Goal: Information Seeking & Learning: Learn about a topic

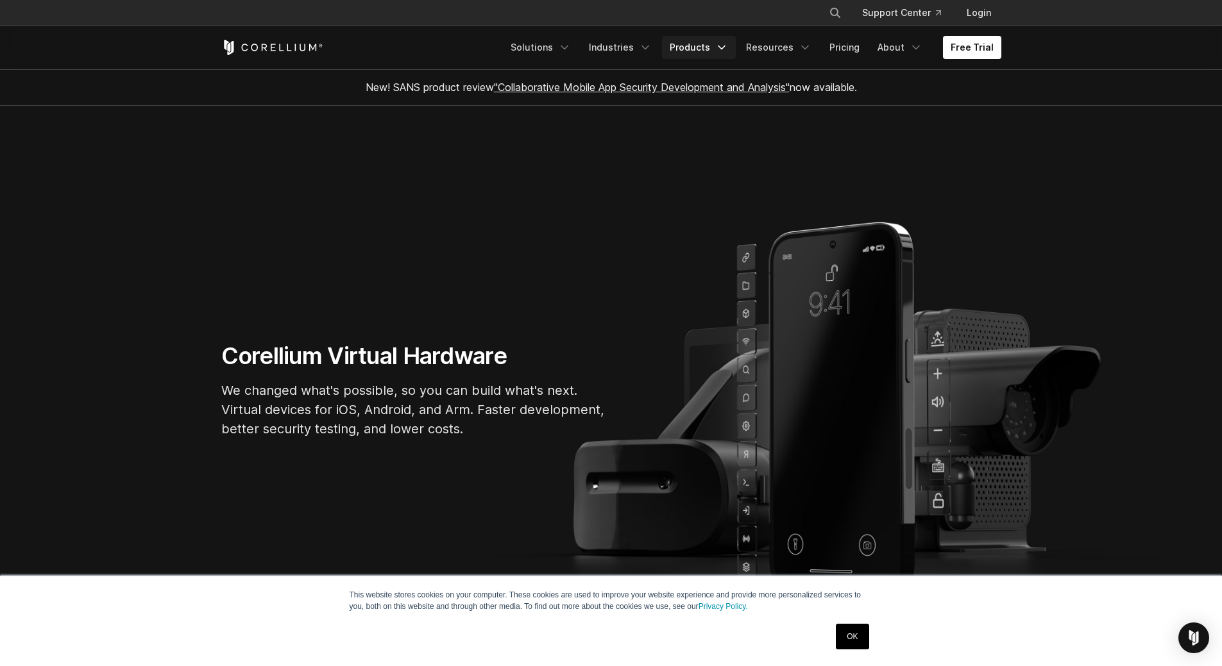
click at [722, 44] on icon "Navigation Menu" at bounding box center [721, 47] width 13 height 13
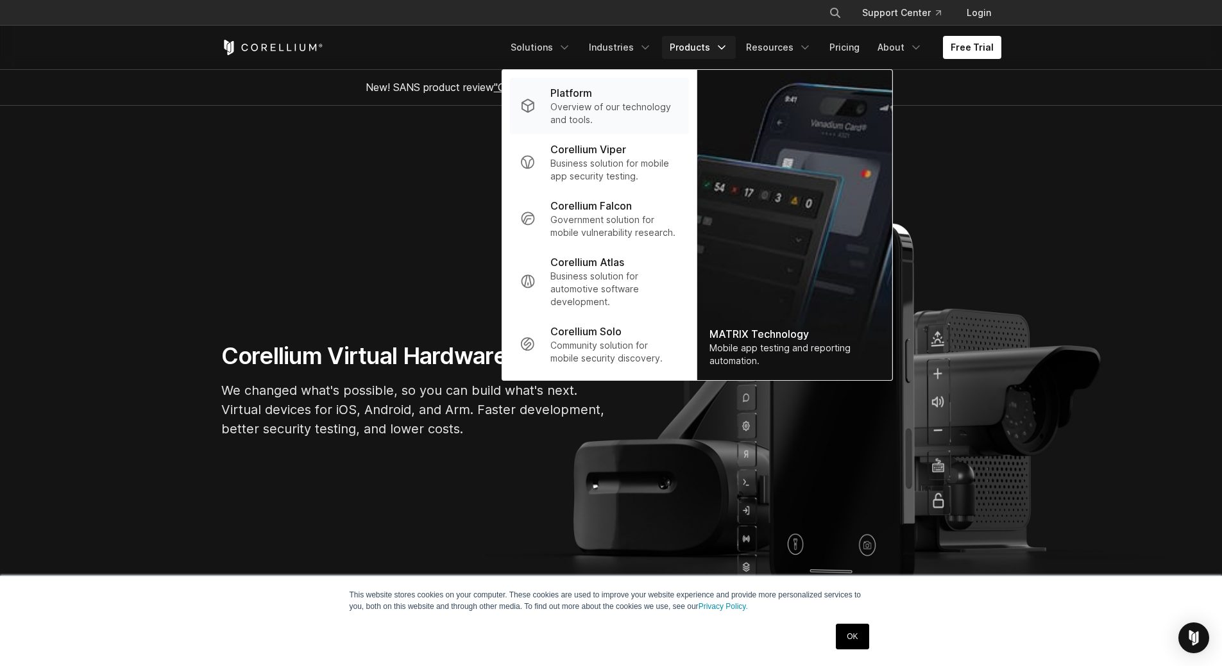
click at [563, 109] on p "Overview of our technology and tools." at bounding box center [614, 114] width 128 height 26
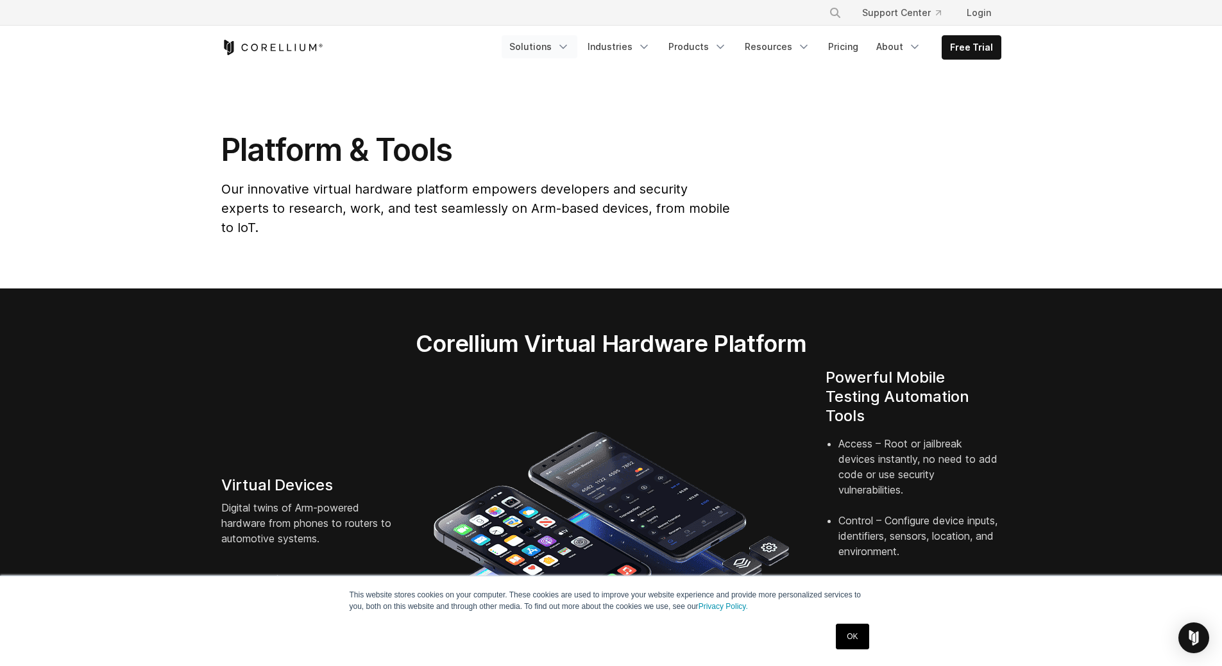
click at [570, 47] on icon "Navigation Menu" at bounding box center [563, 46] width 13 height 13
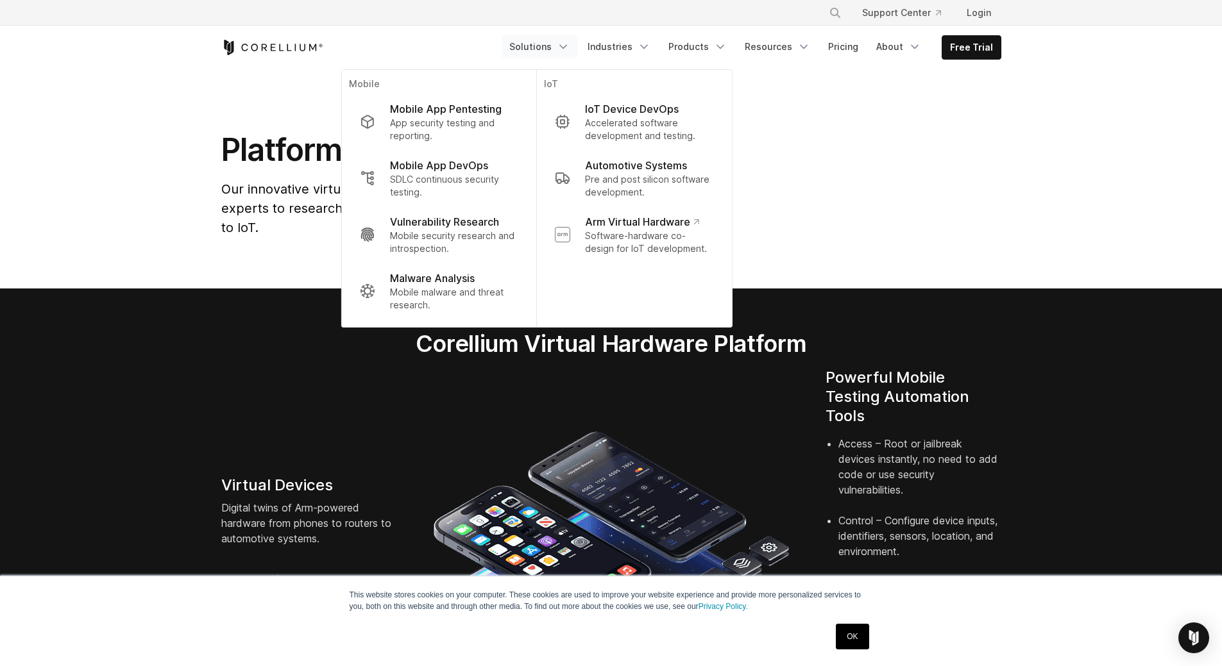
click at [570, 47] on icon "Navigation Menu" at bounding box center [563, 46] width 13 height 13
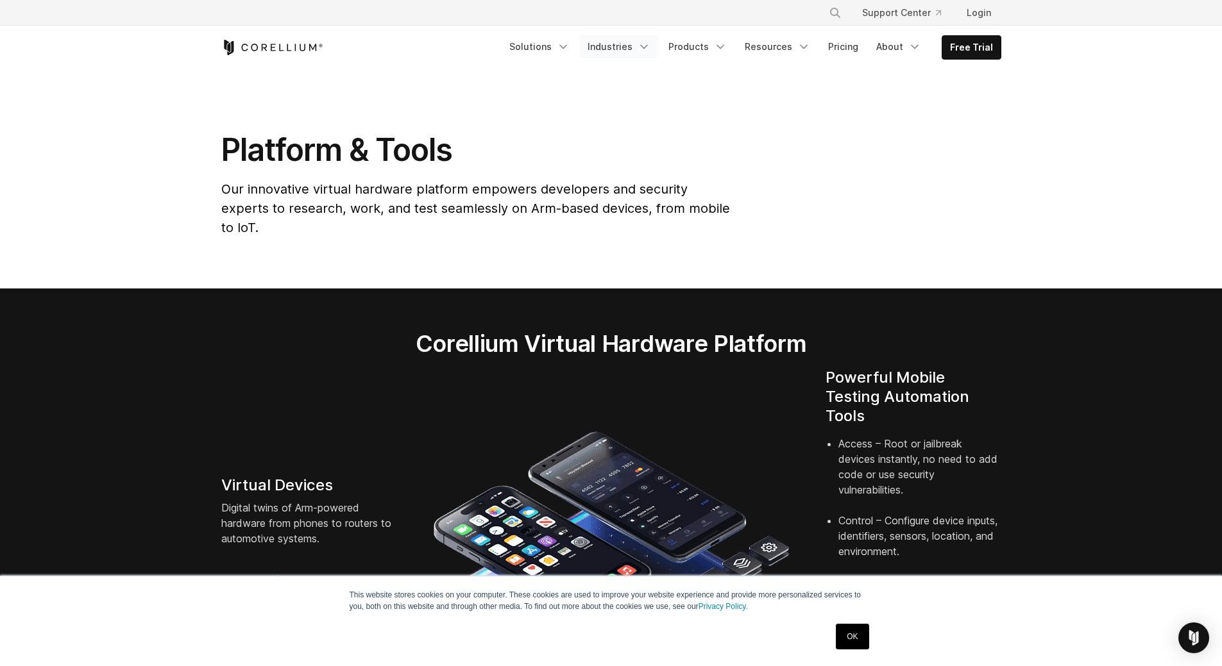
click at [633, 46] on link "Industries" at bounding box center [619, 46] width 78 height 23
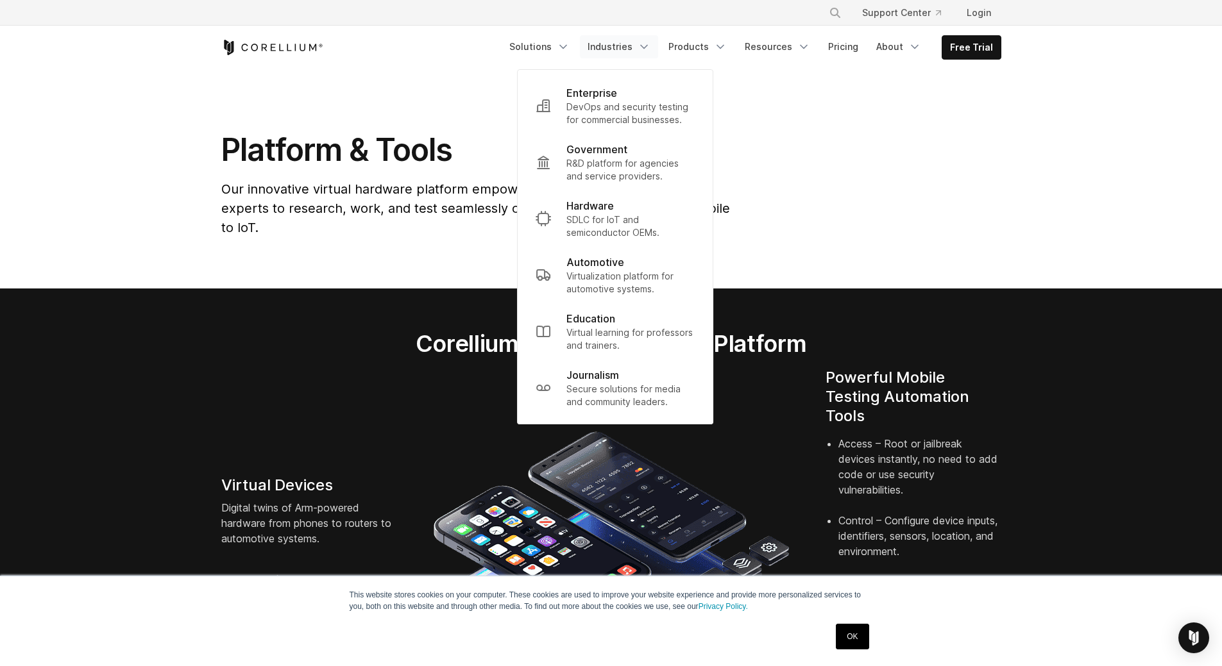
click at [633, 46] on link "Industries" at bounding box center [619, 46] width 78 height 23
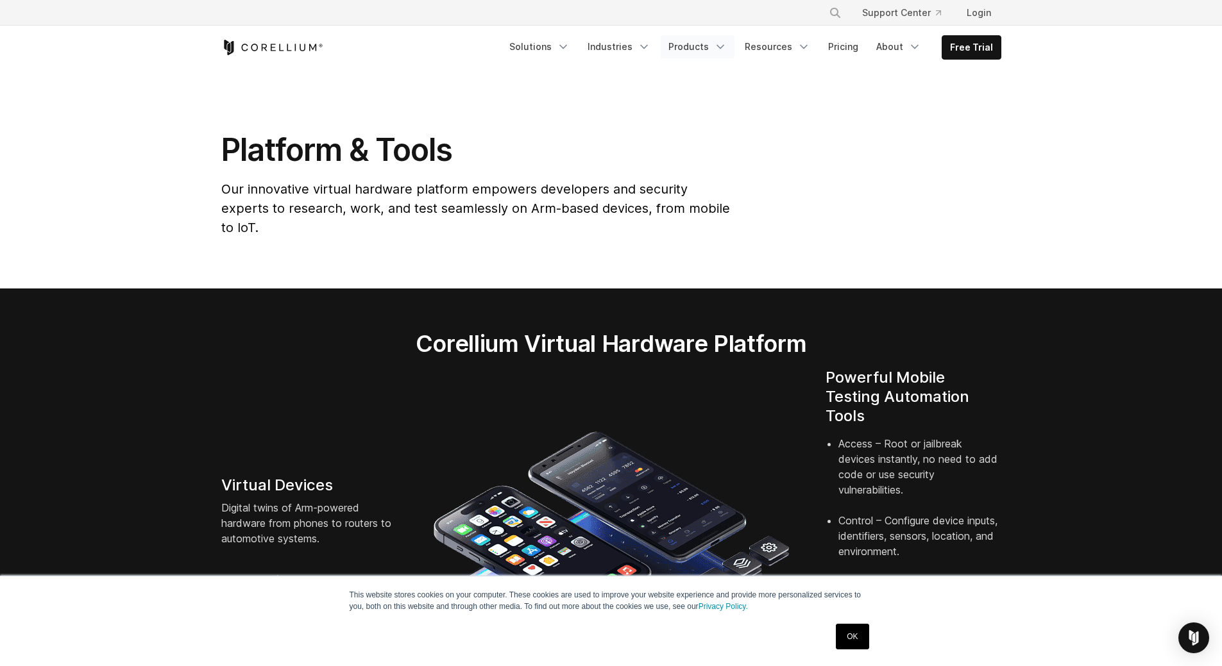
click at [692, 42] on link "Products" at bounding box center [698, 46] width 74 height 23
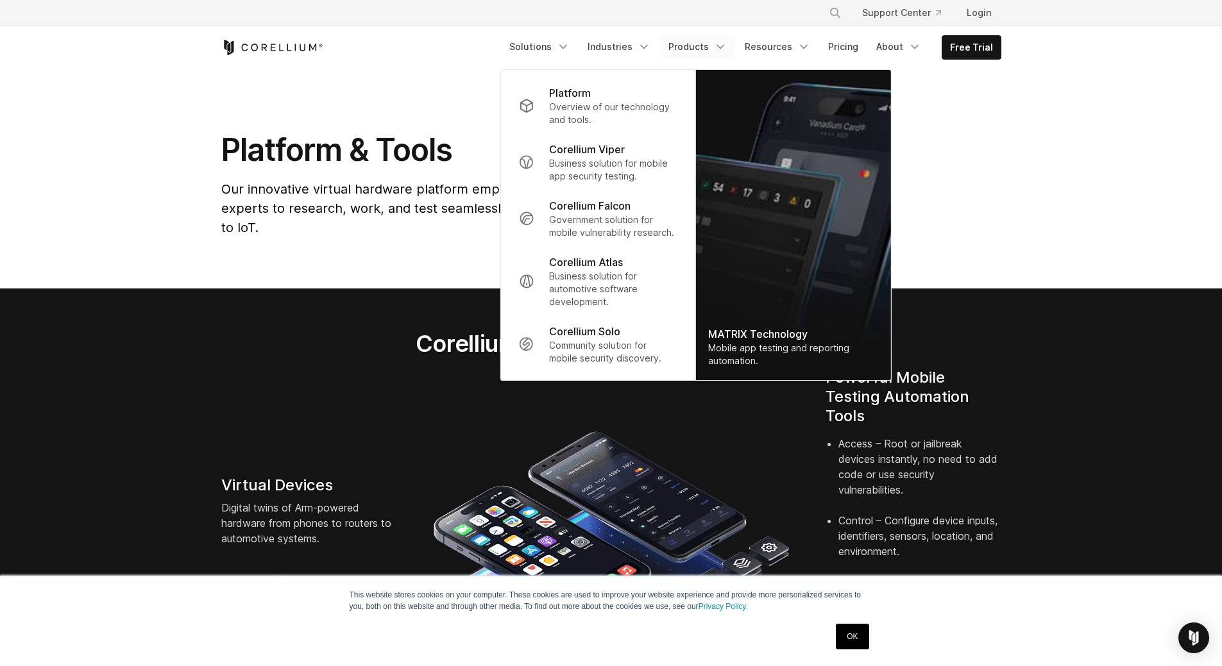
click at [695, 41] on link "Products" at bounding box center [698, 46] width 74 height 23
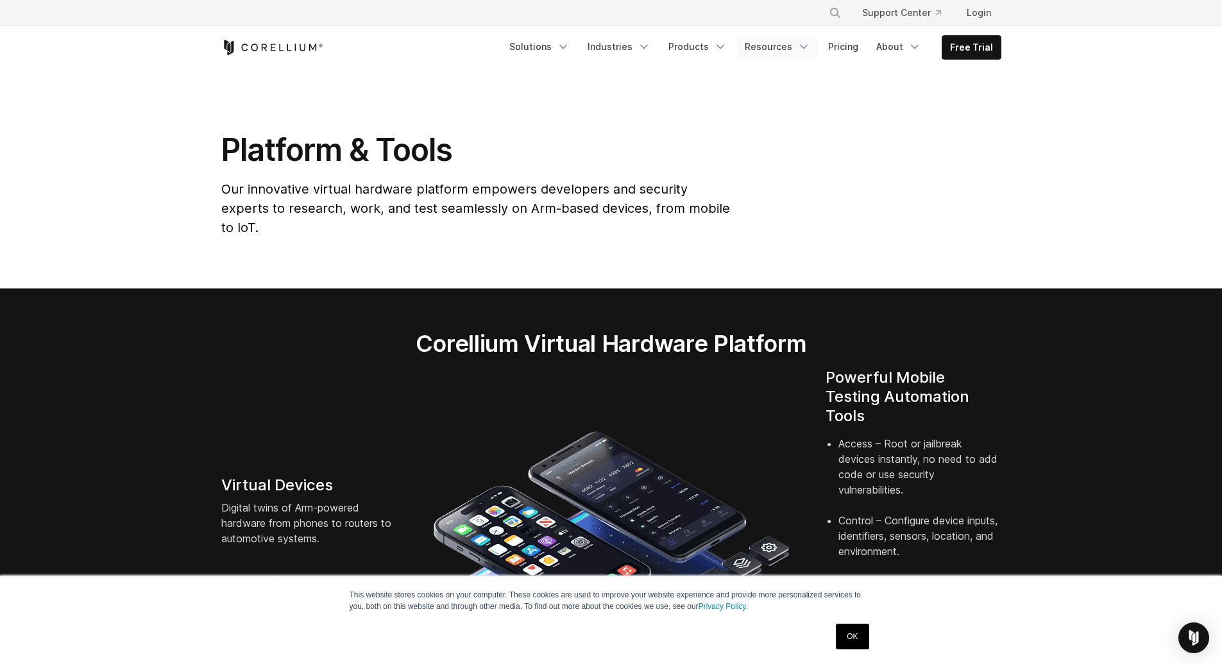
click at [783, 42] on link "Resources" at bounding box center [777, 46] width 81 height 23
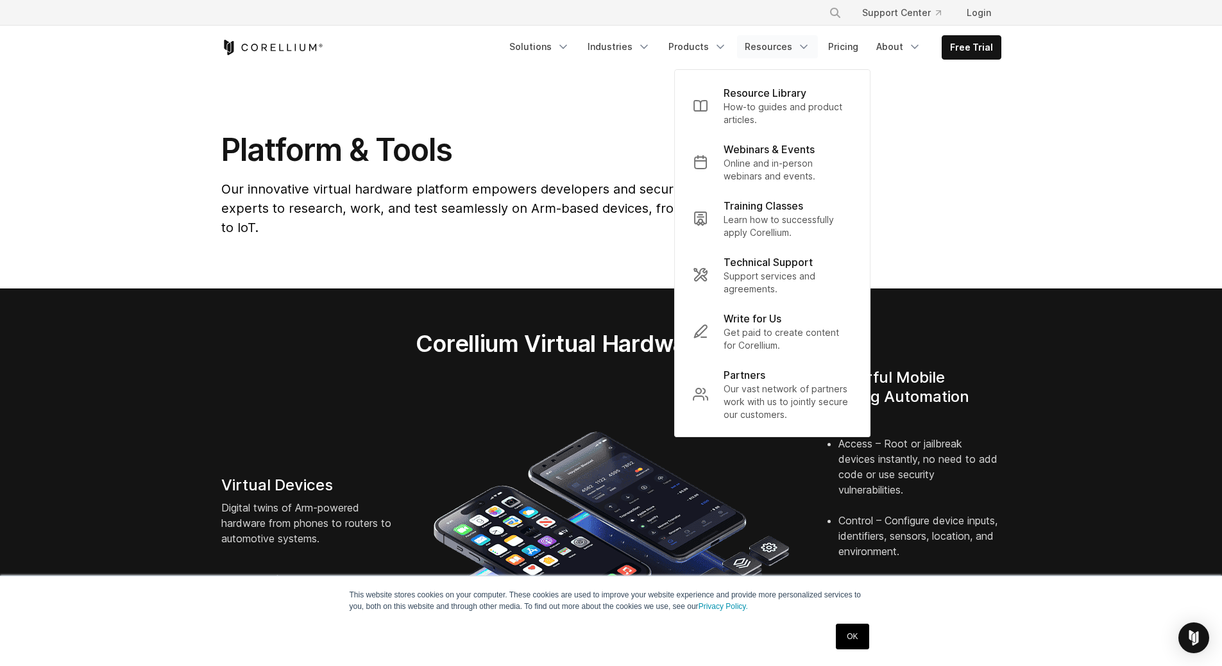
click at [783, 44] on link "Resources" at bounding box center [777, 46] width 81 height 23
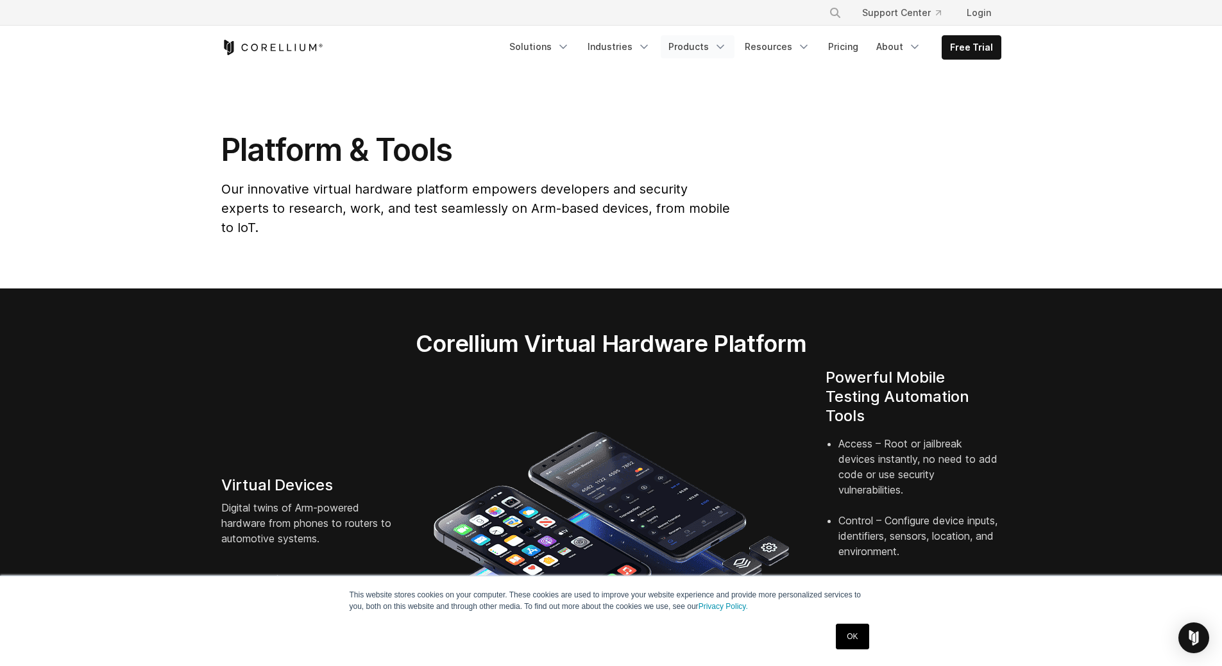
click at [703, 55] on link "Products" at bounding box center [698, 46] width 74 height 23
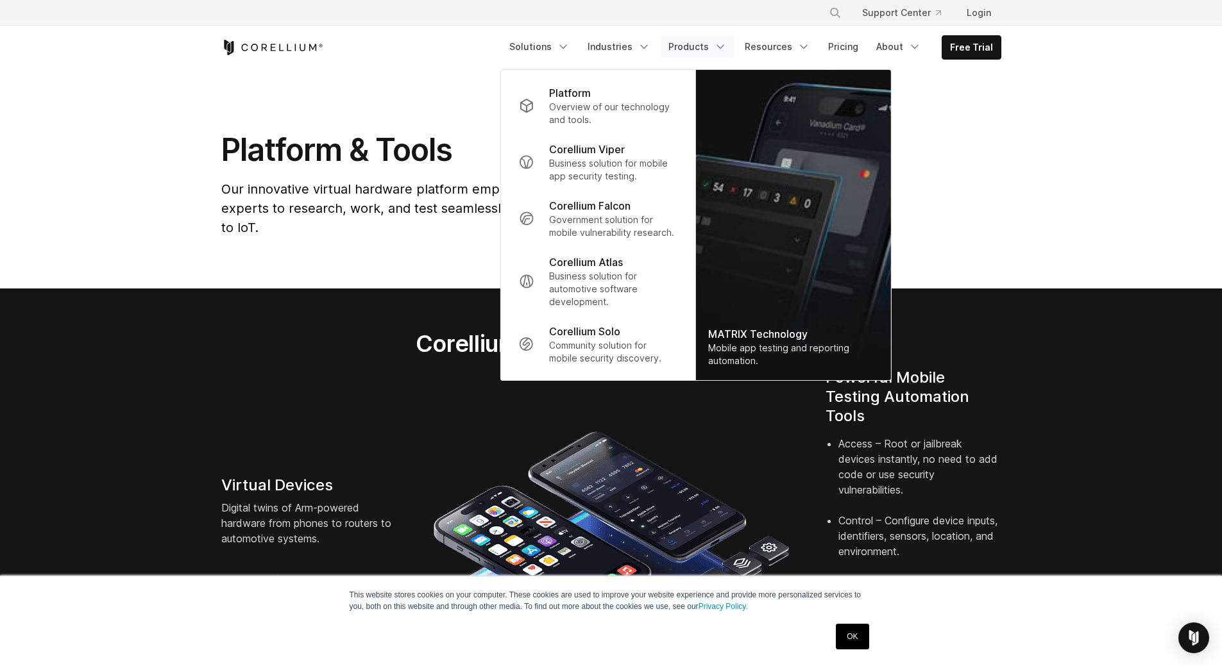
drag, startPoint x: 242, startPoint y: 161, endPoint x: 194, endPoint y: 192, distance: 56.6
click at [242, 161] on h1 "Platform & Tools" at bounding box center [476, 150] width 511 height 38
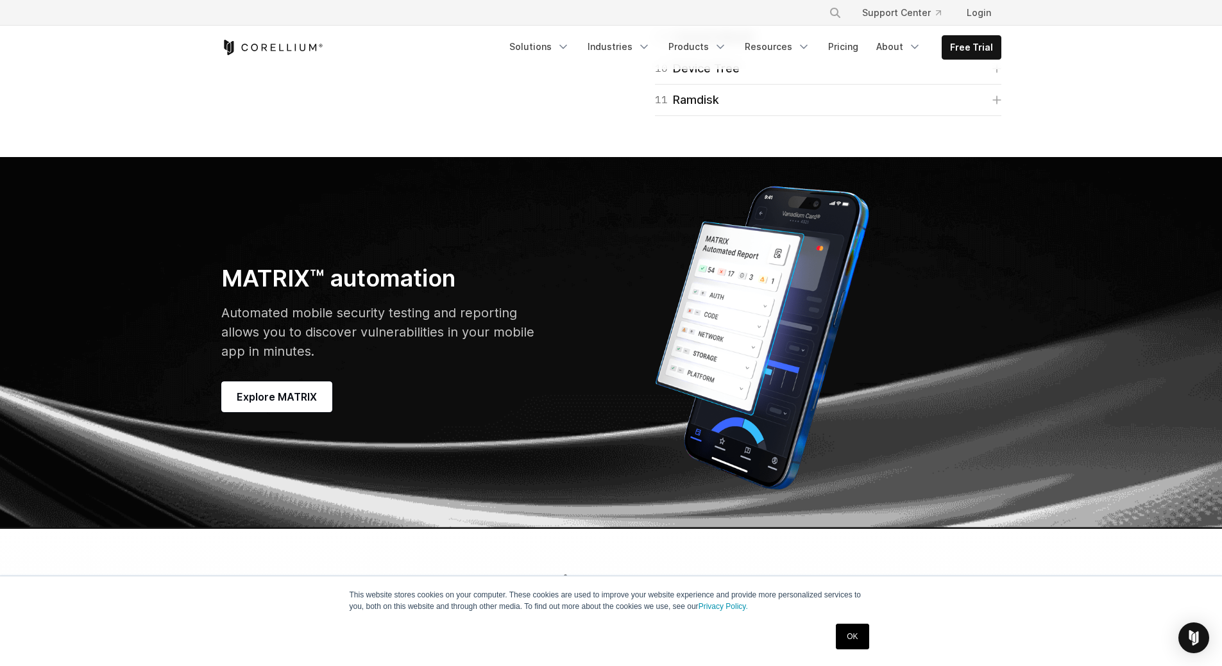
scroll to position [3528, 0]
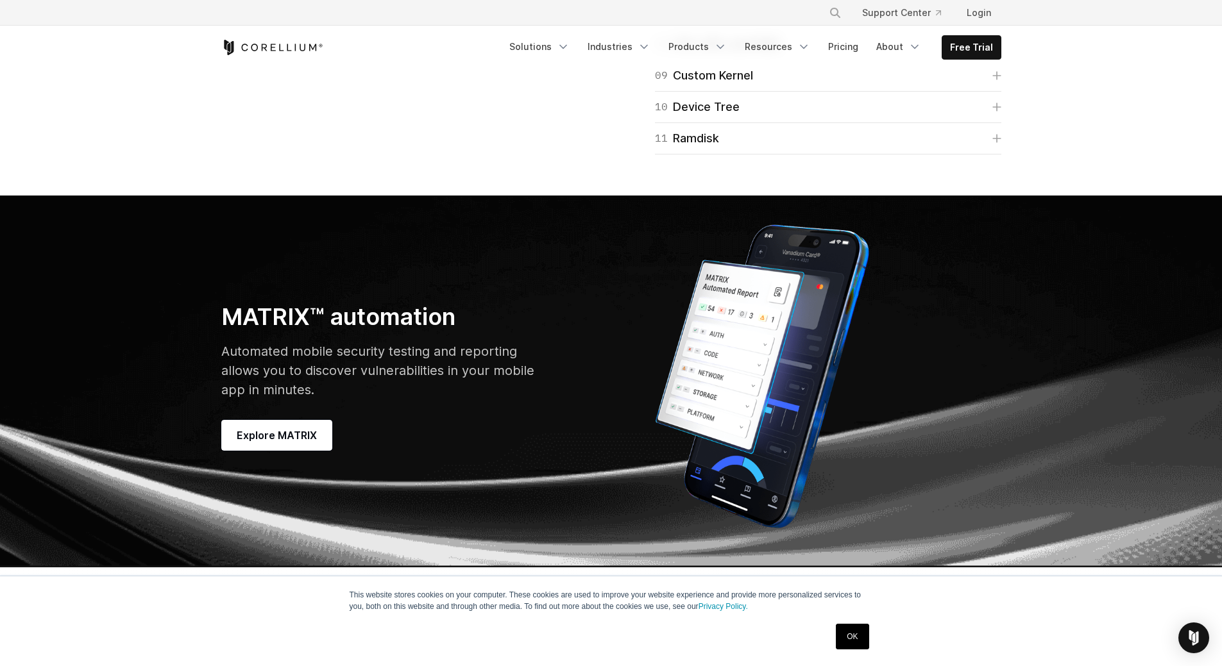
scroll to position [3592, 0]
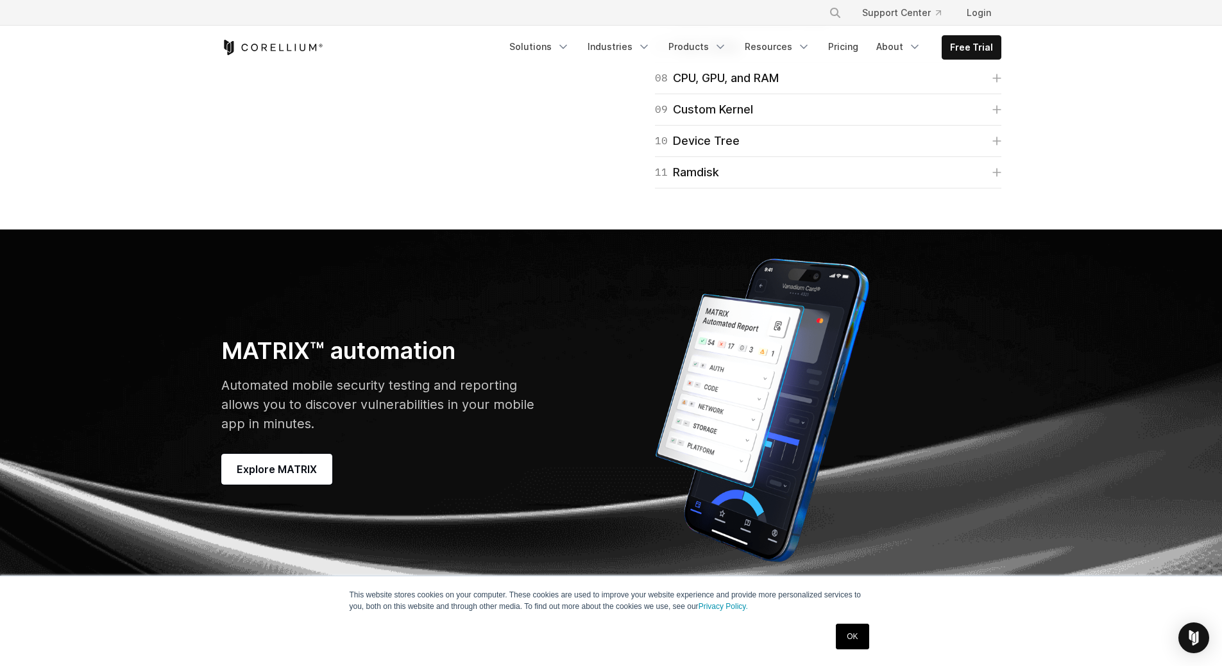
scroll to position [3656, 0]
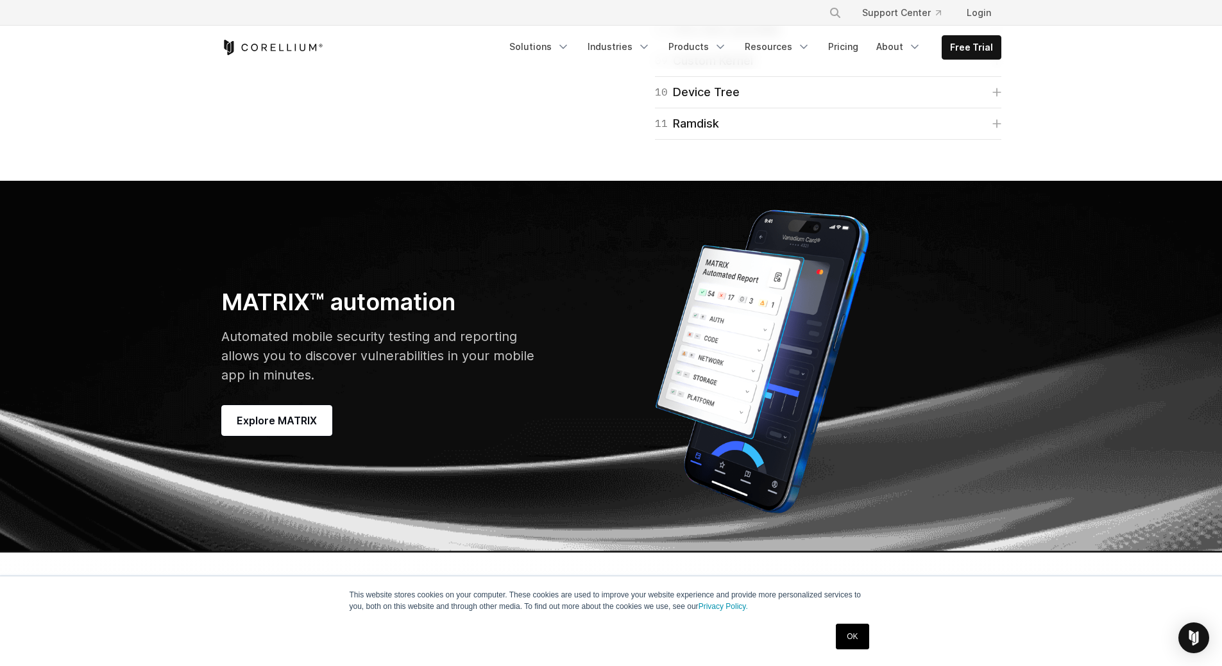
scroll to position [3977, 0]
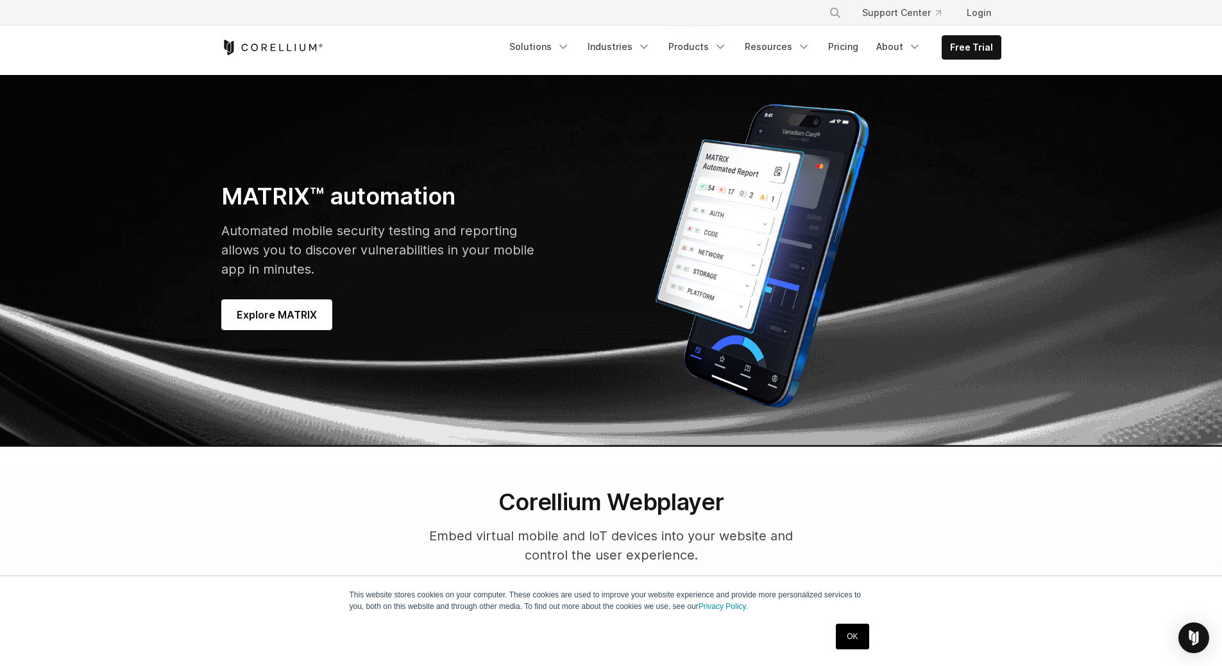
scroll to position [4041, 0]
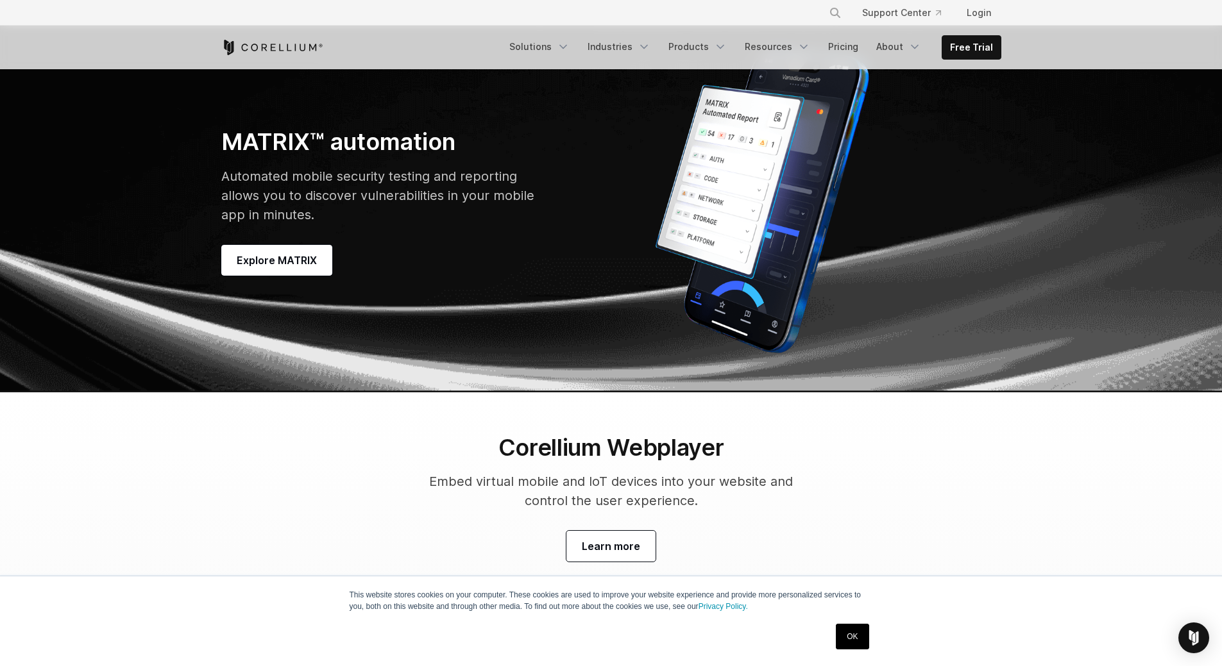
scroll to position [4234, 0]
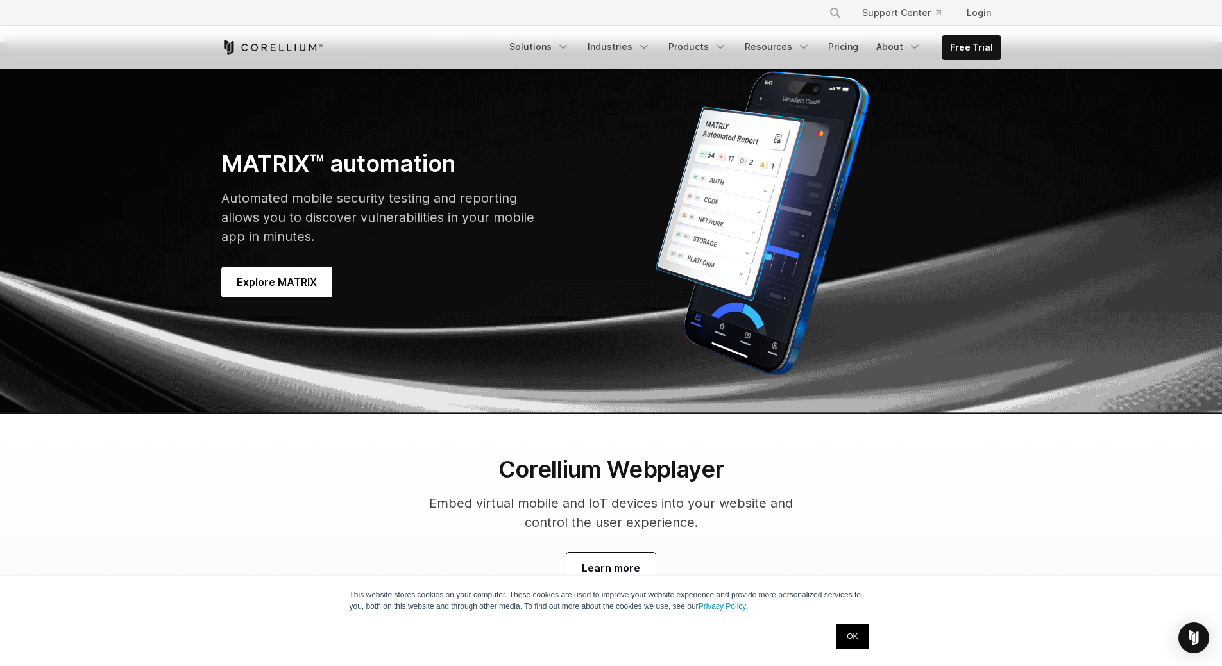
scroll to position [4490, 0]
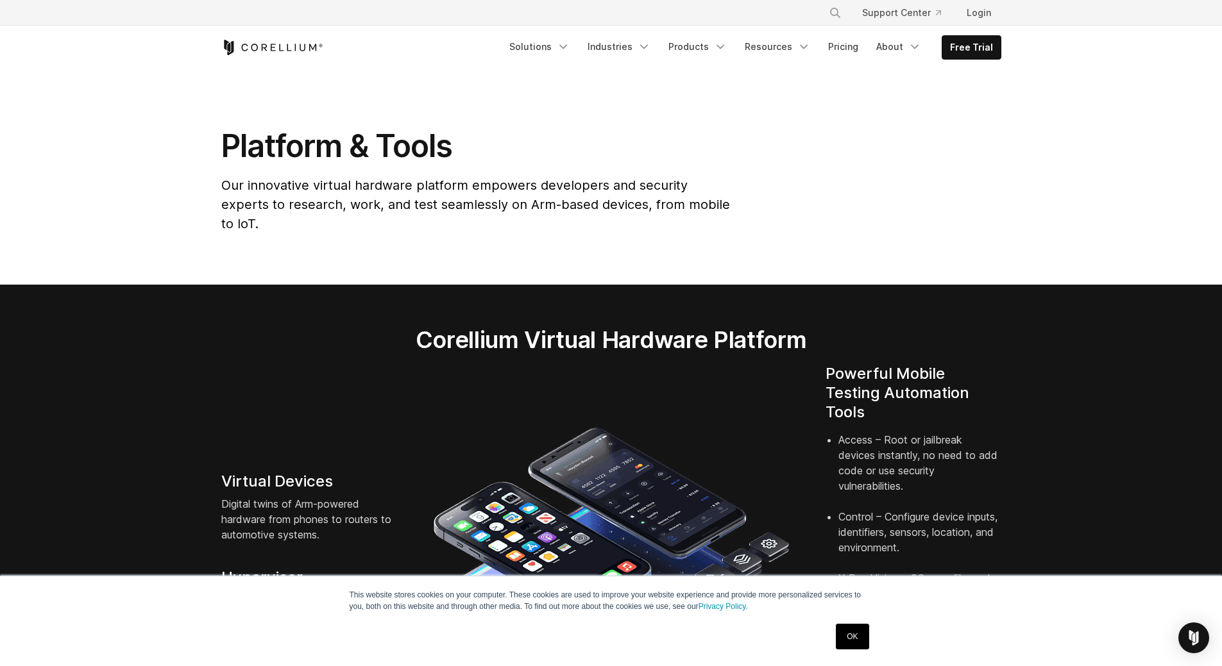
scroll to position [0, 0]
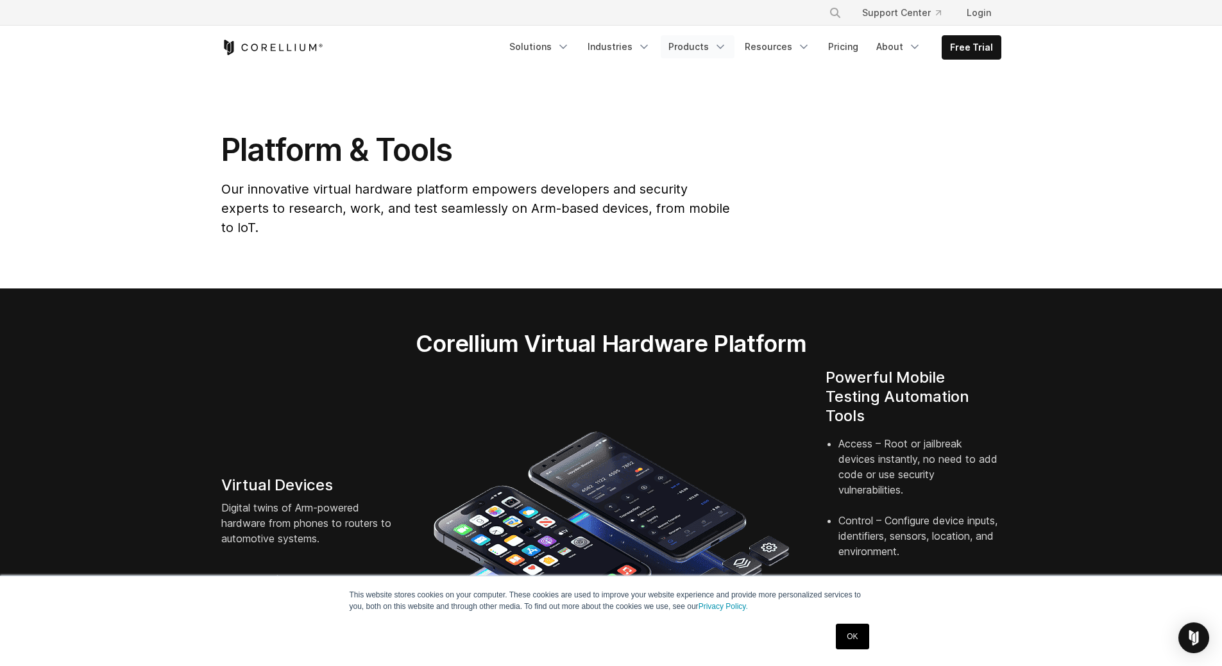
click at [723, 42] on icon "Navigation Menu" at bounding box center [720, 46] width 13 height 13
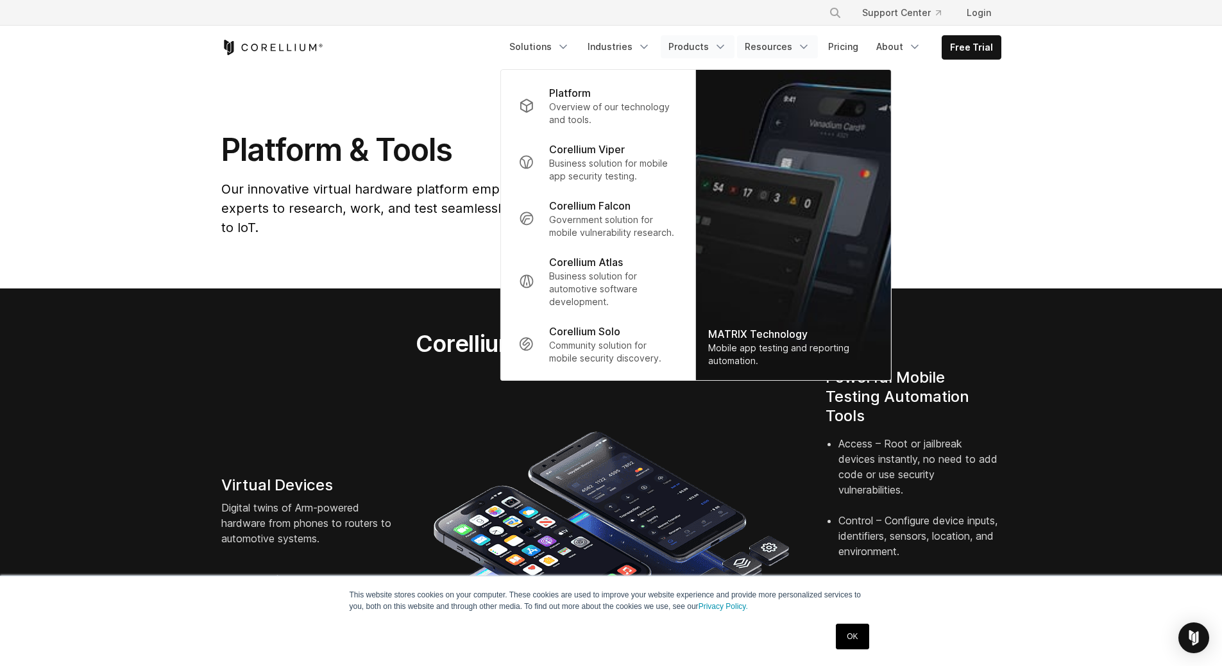
click at [789, 39] on link "Resources" at bounding box center [777, 46] width 81 height 23
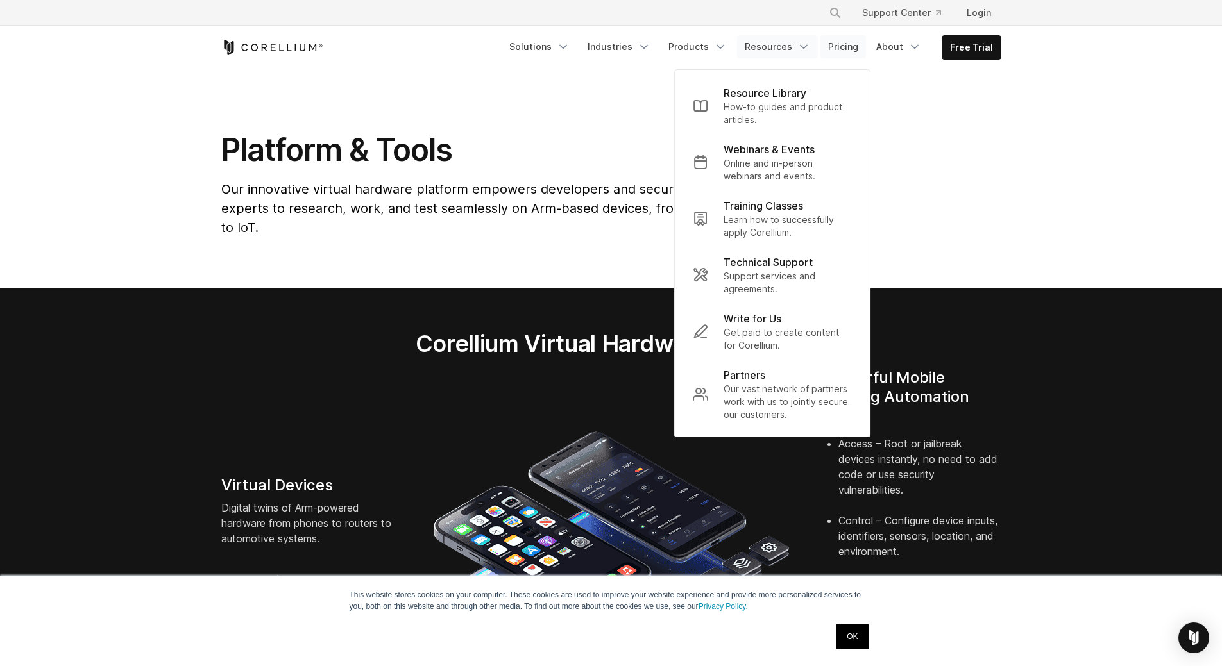
click at [851, 46] on link "Pricing" at bounding box center [843, 46] width 46 height 23
